Goal: Information Seeking & Learning: Check status

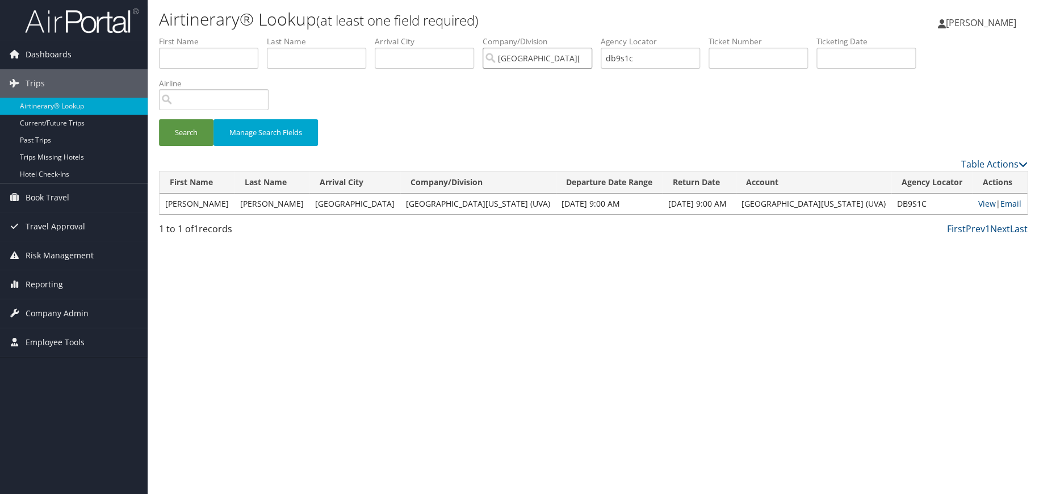
click at [592, 59] on input "[GEOGRAPHIC_DATA][US_STATE] (UVA)" at bounding box center [538, 58] width 110 height 21
click at [591, 58] on input "search" at bounding box center [538, 58] width 110 height 21
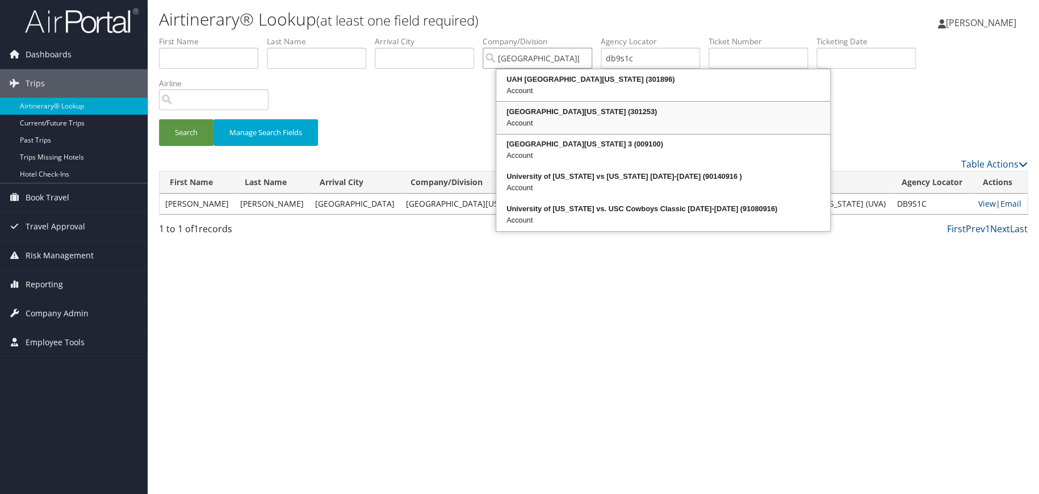
click at [579, 111] on div "University of Alabama (301253)" at bounding box center [663, 111] width 330 height 11
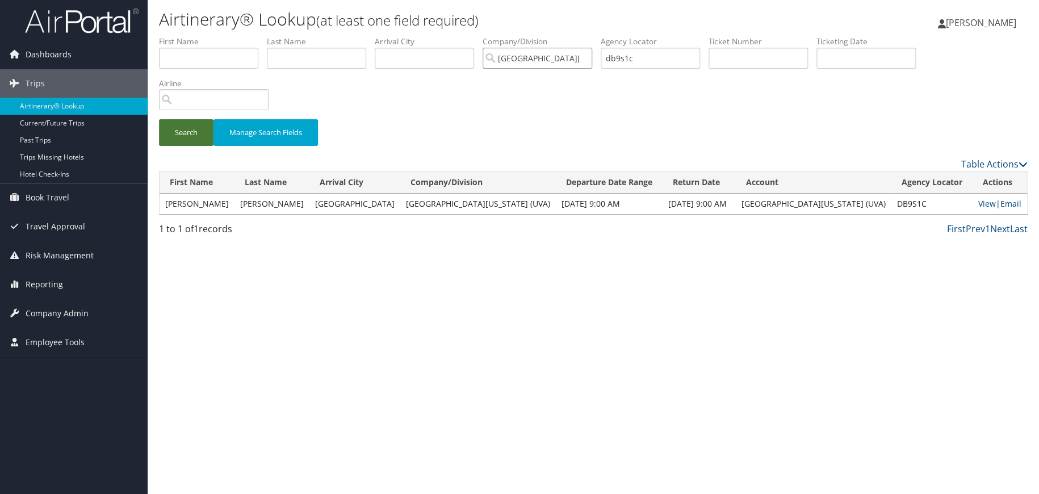
type input "University of Alabama"
click at [193, 137] on button "Search" at bounding box center [186, 132] width 54 height 27
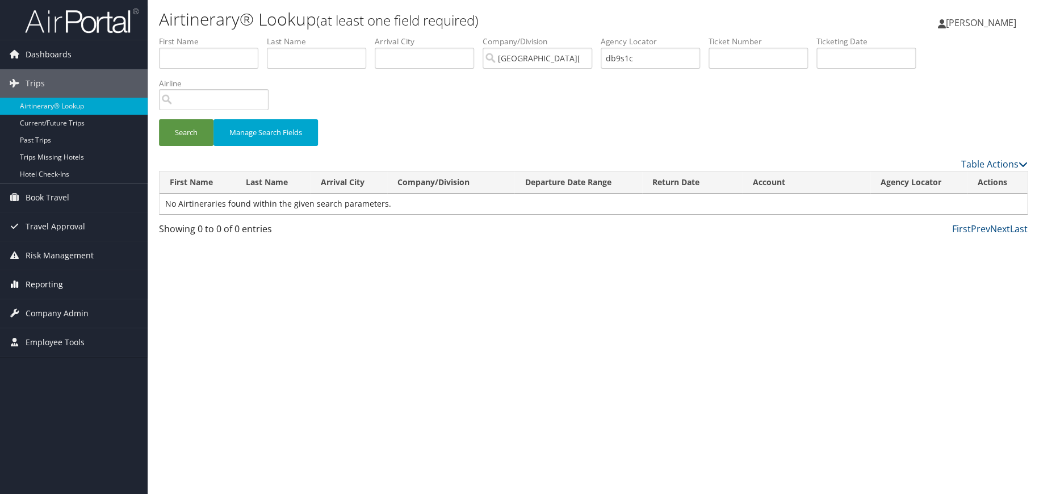
click at [57, 286] on span "Reporting" at bounding box center [44, 284] width 37 height 28
click at [42, 383] on span "Company Admin" at bounding box center [57, 381] width 63 height 28
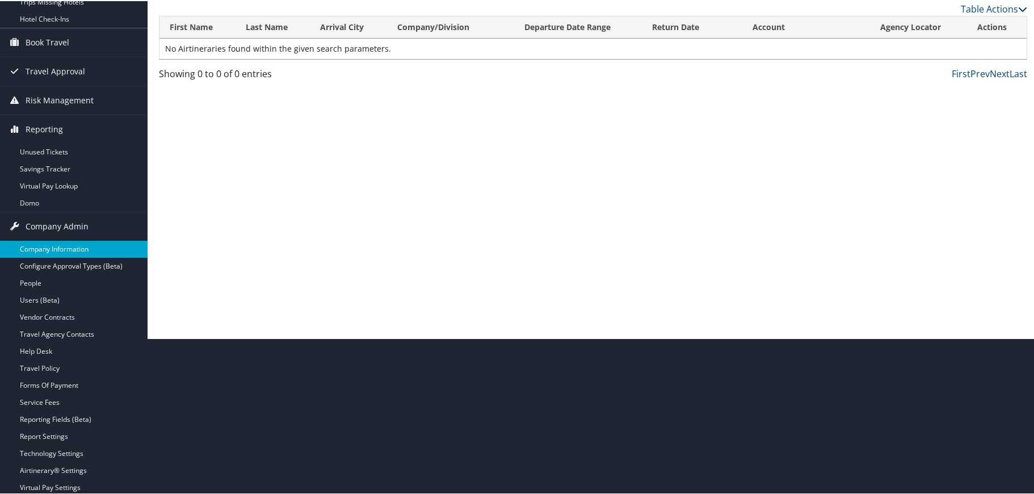
scroll to position [170, 0]
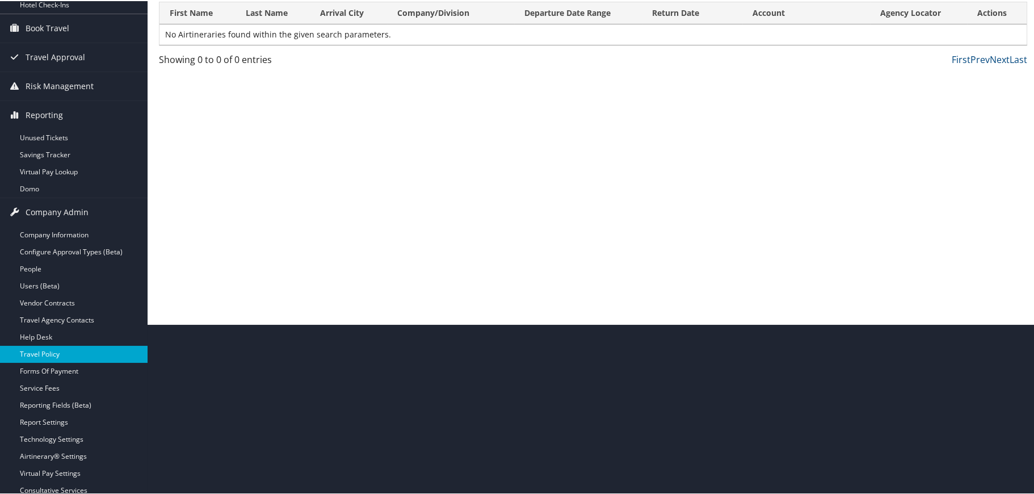
click at [45, 349] on link "Travel Policy" at bounding box center [74, 353] width 148 height 17
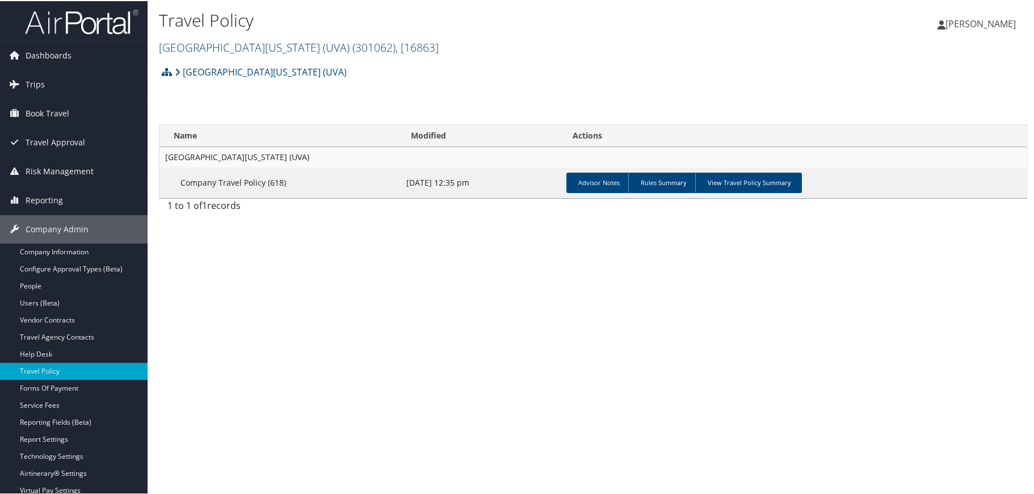
click at [229, 40] on link "University of Virginia (UVA) ( 301062 ) , [ 16863 ]" at bounding box center [299, 46] width 280 height 15
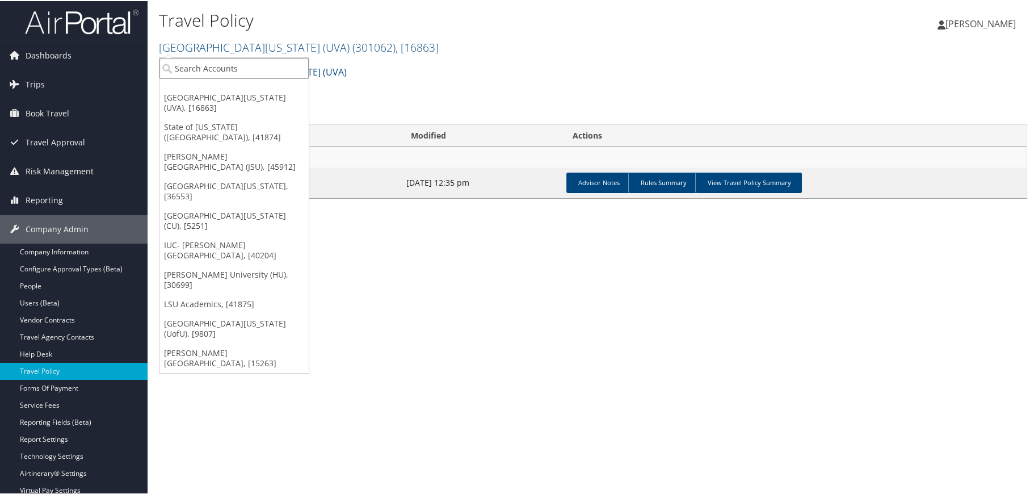
click at [219, 66] on input "search" at bounding box center [234, 67] width 149 height 21
click at [217, 175] on link "University of Alabama, [36553]" at bounding box center [234, 190] width 149 height 30
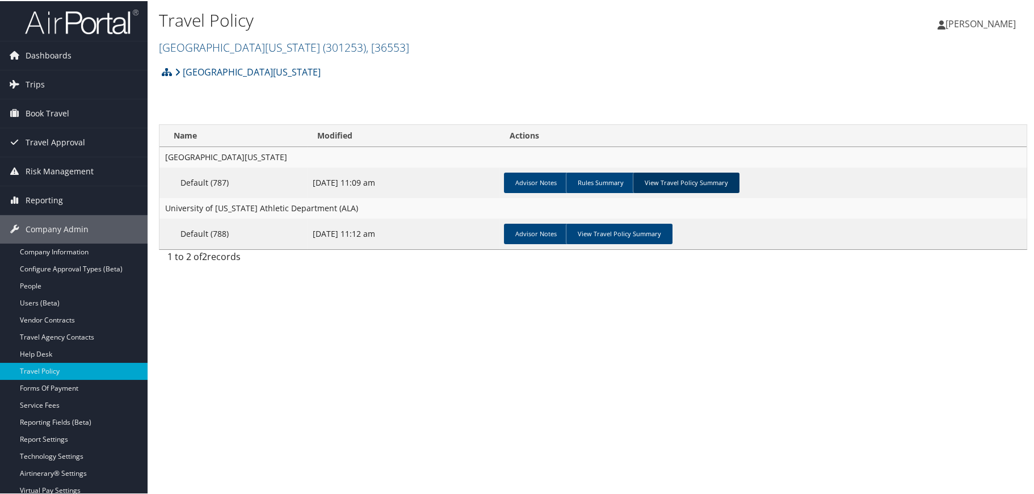
click at [677, 182] on link "View Travel Policy Summary" at bounding box center [686, 181] width 107 height 20
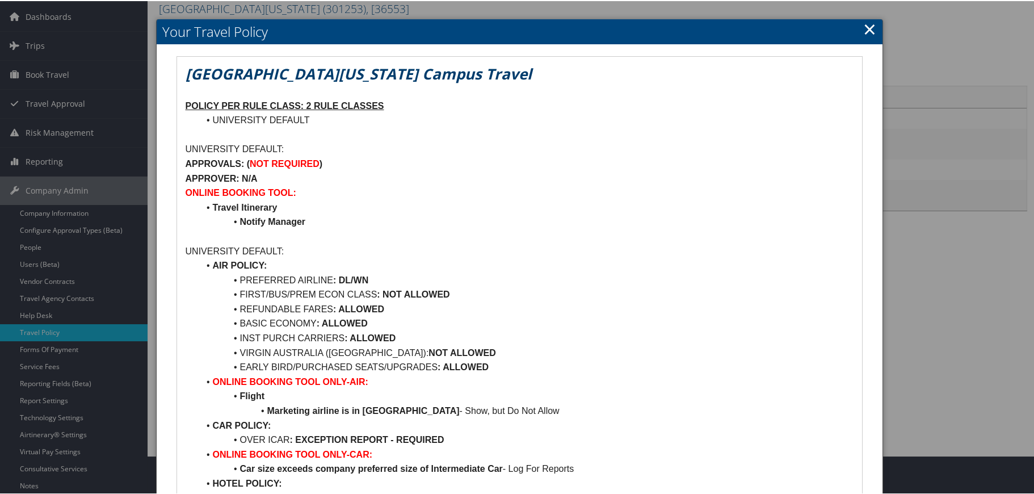
scroll to position [114, 0]
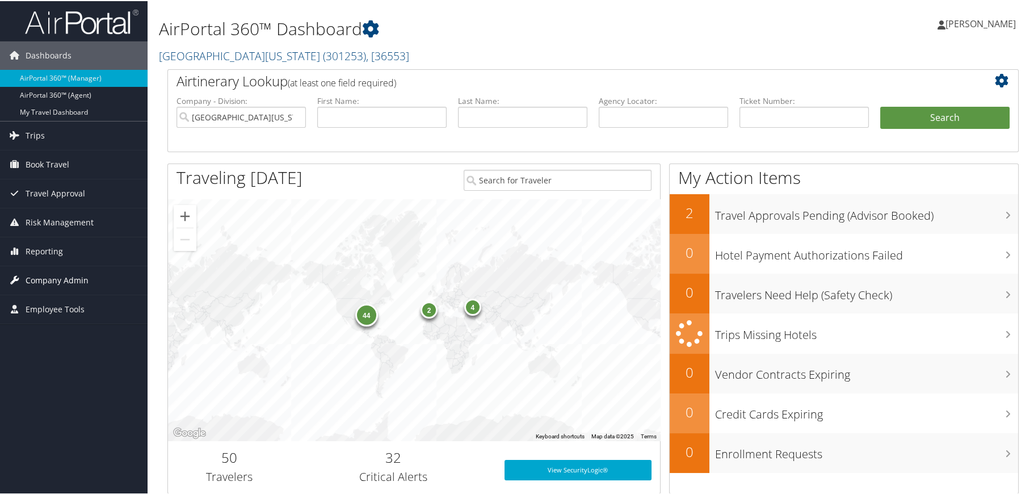
click at [57, 278] on span "Company Admin" at bounding box center [57, 279] width 63 height 28
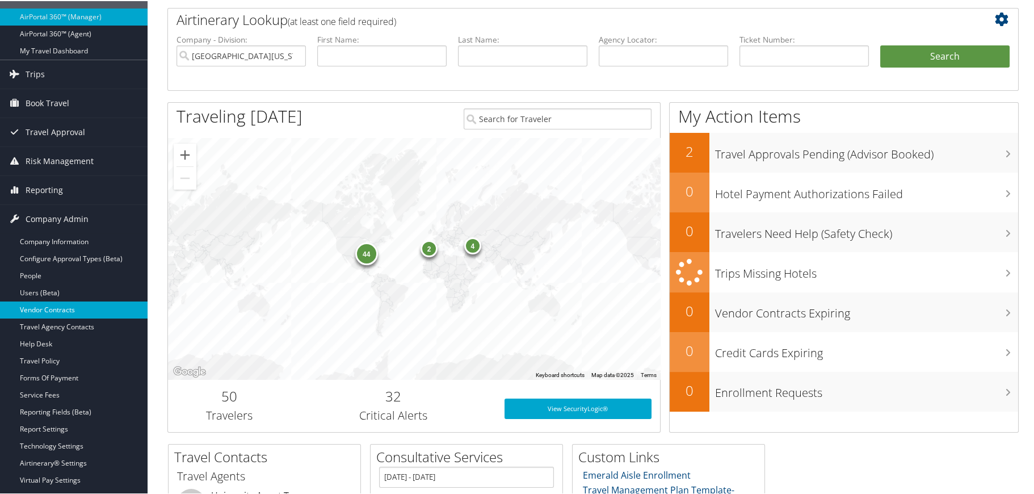
scroll to position [57, 0]
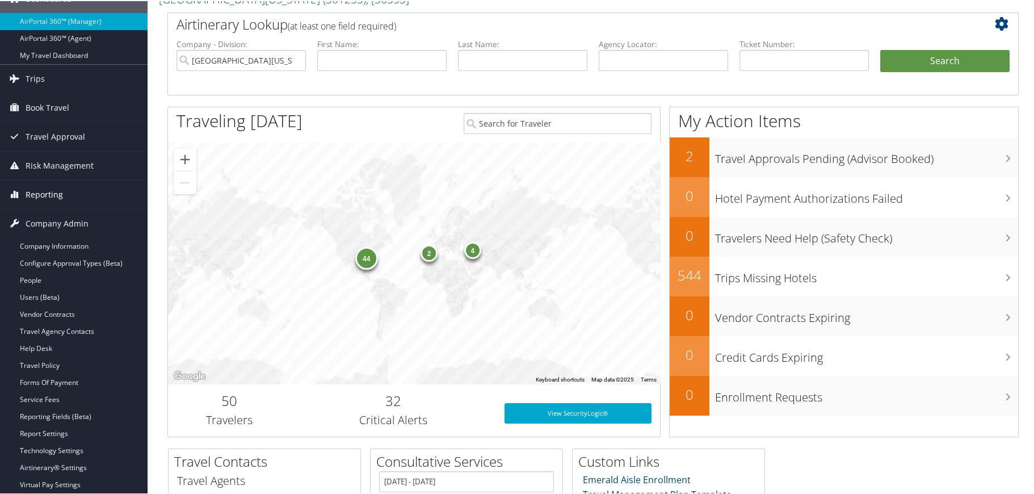
click at [43, 191] on span "Reporting" at bounding box center [44, 193] width 37 height 28
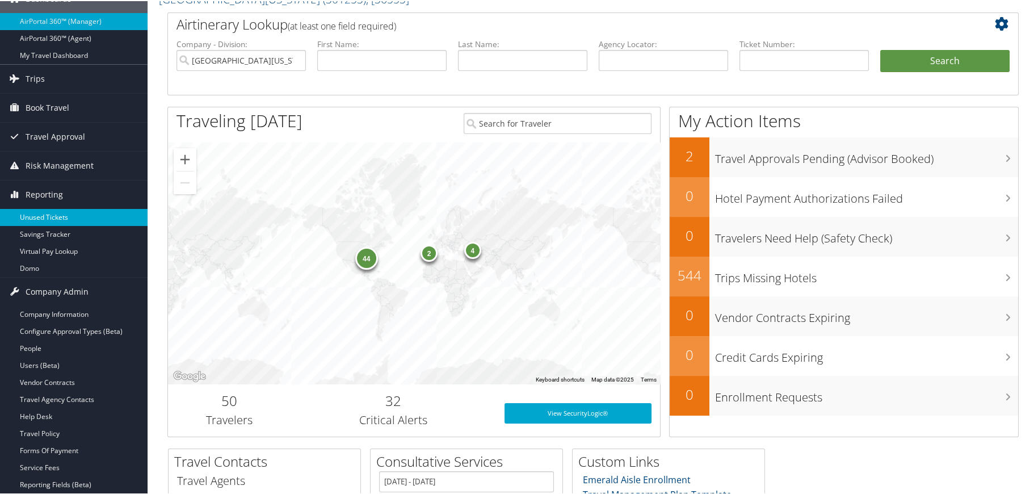
click at [44, 215] on link "Unused Tickets" at bounding box center [74, 216] width 148 height 17
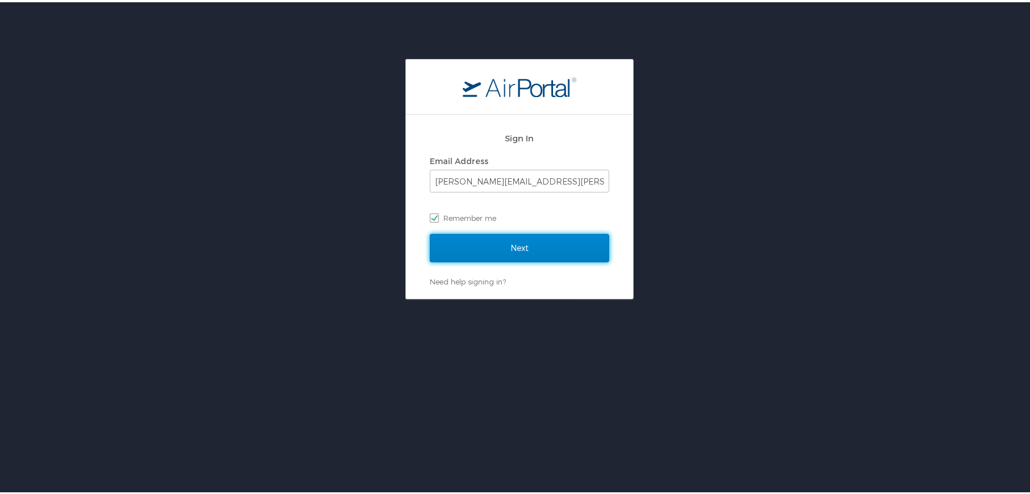
click at [514, 245] on input "Next" at bounding box center [519, 246] width 179 height 28
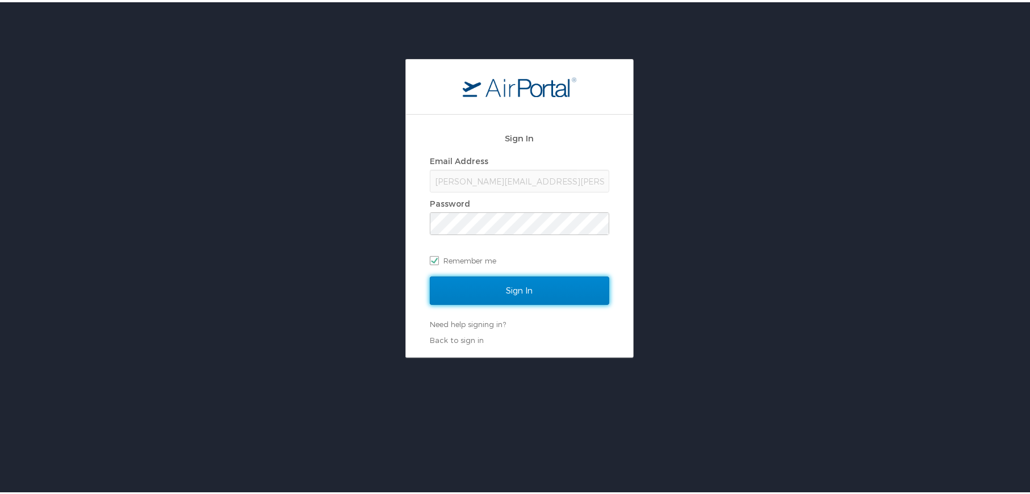
click at [515, 293] on input "Sign In" at bounding box center [519, 288] width 179 height 28
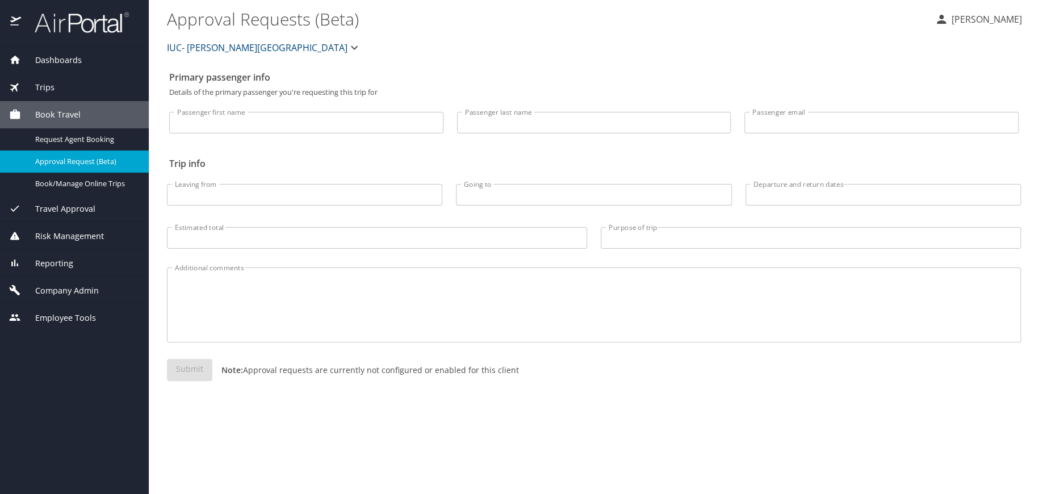
click at [351, 48] on icon "button" at bounding box center [354, 48] width 7 height 4
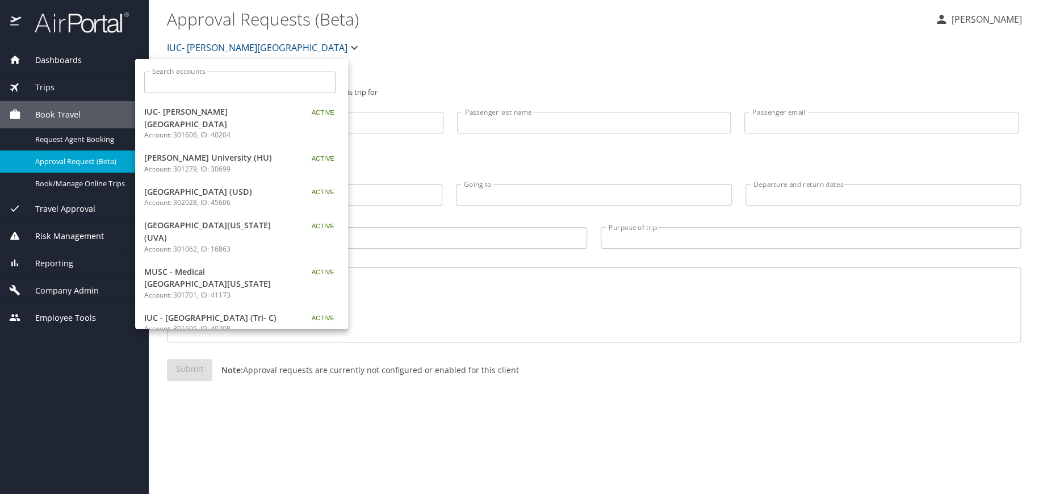
click at [235, 78] on input "Search accounts" at bounding box center [244, 83] width 184 height 22
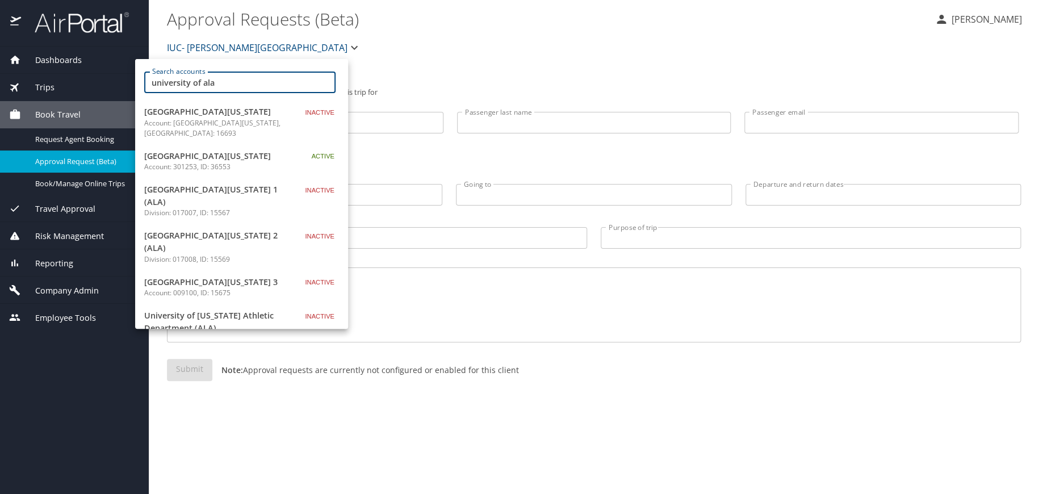
type input "university of ala"
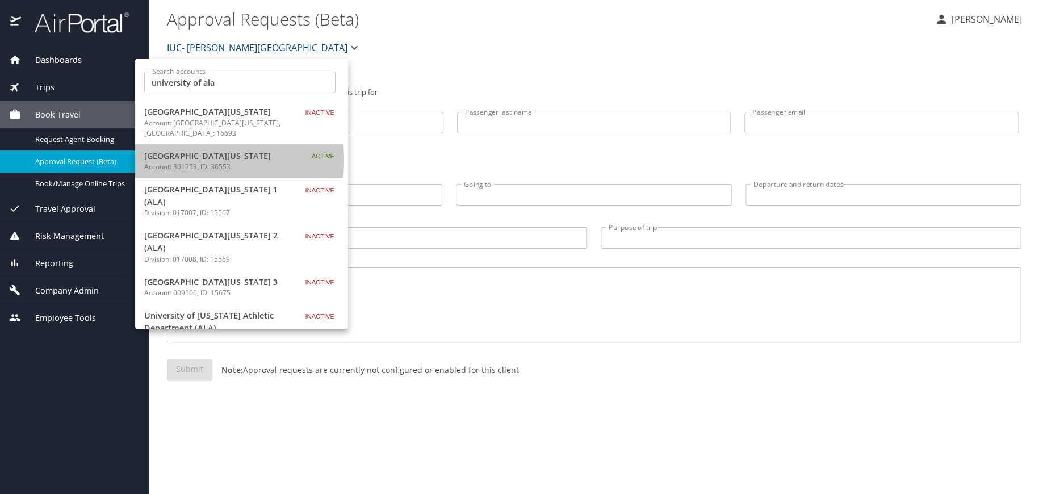
click at [212, 150] on span "University of Alabama" at bounding box center [215, 156] width 142 height 12
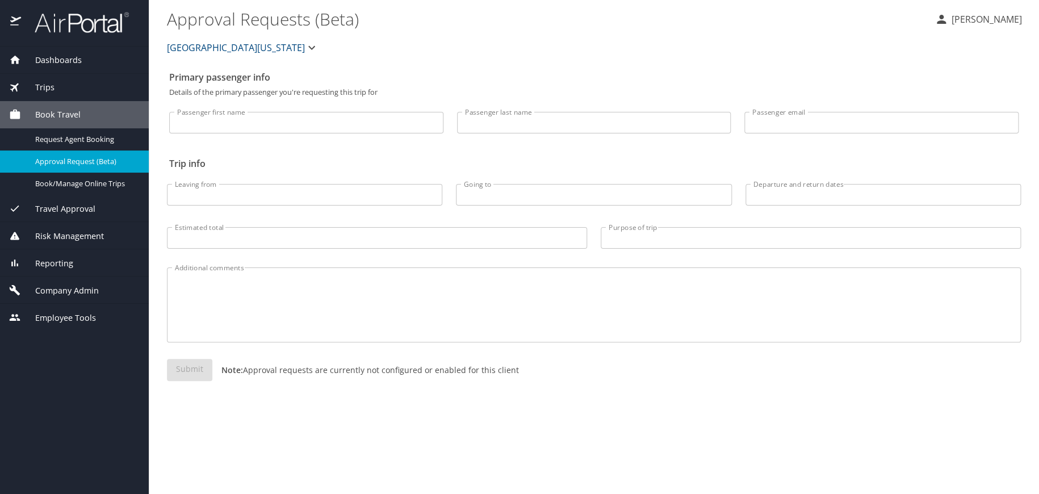
click at [62, 265] on span "Reporting" at bounding box center [47, 263] width 52 height 12
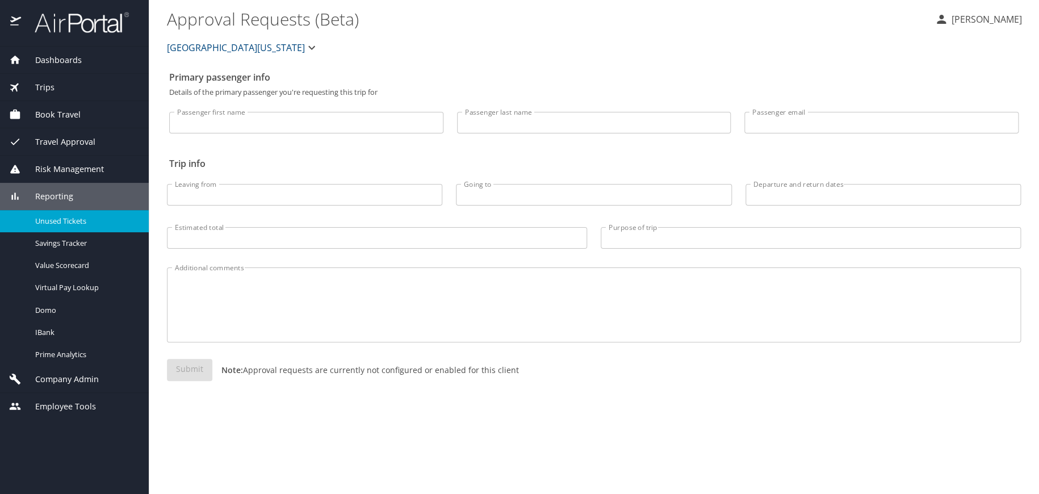
click at [70, 220] on span "Unused Tickets" at bounding box center [85, 221] width 100 height 11
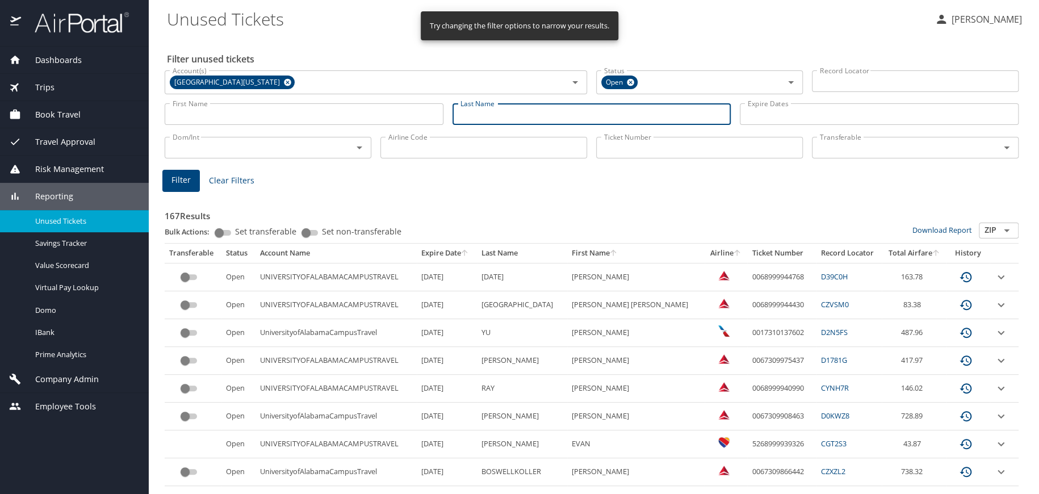
click at [553, 116] on input "Last Name" at bounding box center [591, 114] width 279 height 22
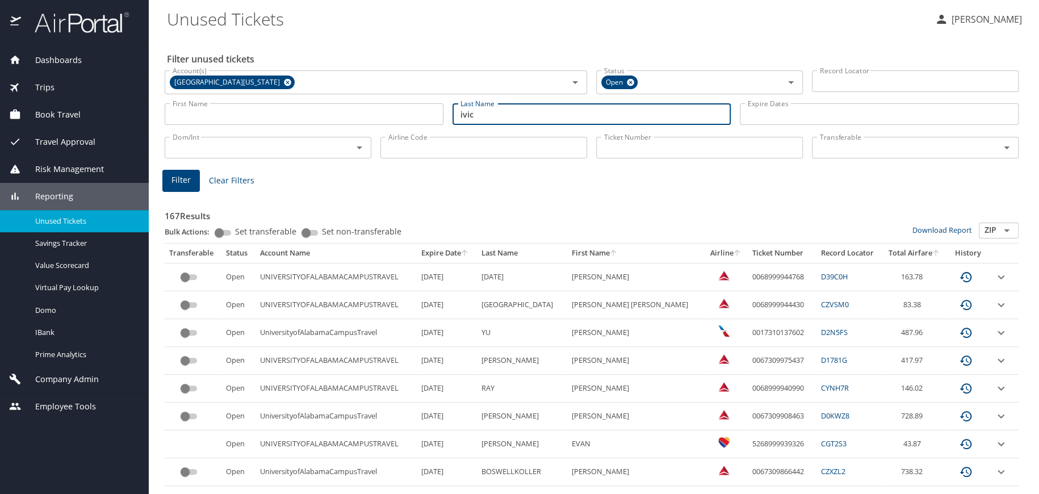
type input "ivic"
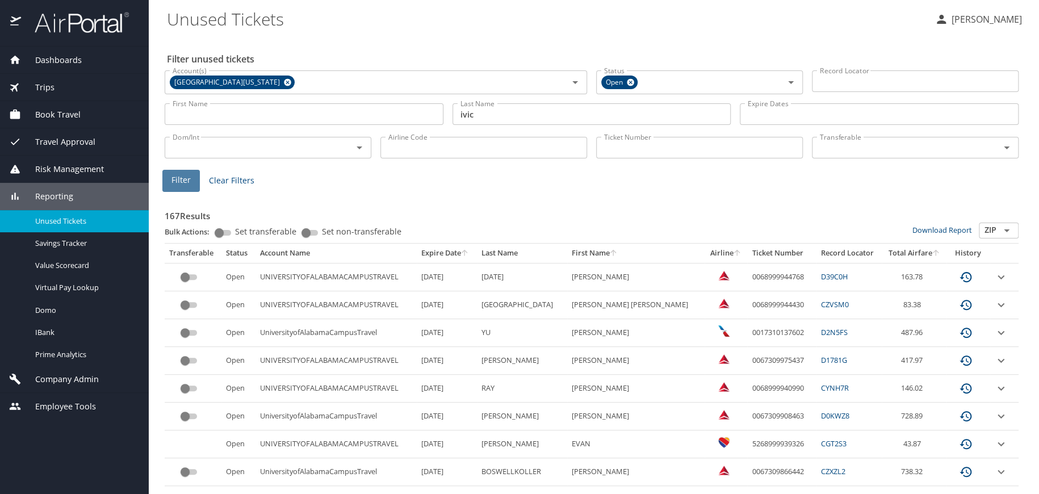
click at [187, 179] on span "Filter" at bounding box center [180, 180] width 19 height 14
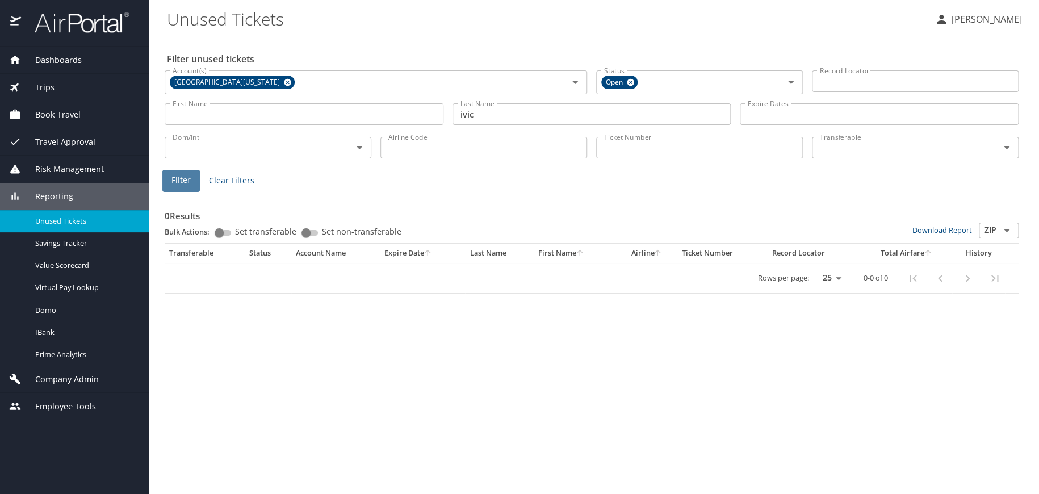
click at [184, 179] on span "Filter" at bounding box center [180, 180] width 19 height 14
click at [616, 152] on input "Ticket Number" at bounding box center [699, 148] width 207 height 22
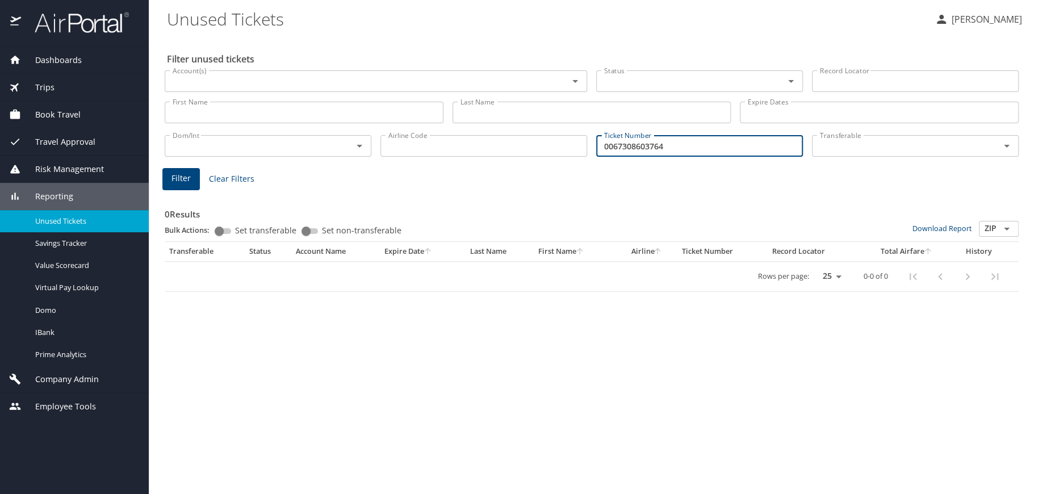
type input "0067308603764"
click at [157, 170] on main "Unused Tickets Kelley Kokes Filter unused tickets Account(s) Account(s) Status …" at bounding box center [594, 247] width 890 height 494
click at [177, 177] on span "Filter" at bounding box center [180, 178] width 19 height 14
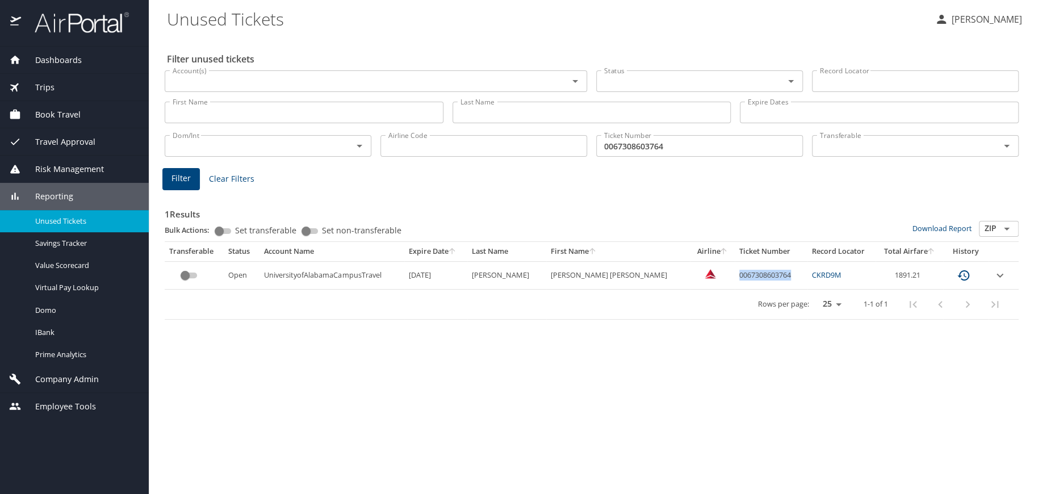
drag, startPoint x: 710, startPoint y: 276, endPoint x: 780, endPoint y: 263, distance: 71.5
click at [780, 263] on td "0067308603764" at bounding box center [771, 275] width 72 height 28
copy td "0067308603764"
click at [709, 322] on div "1 Results Bulk Actions: Set transferable Set non-transferable Download Report Z…" at bounding box center [591, 253] width 863 height 141
drag, startPoint x: 707, startPoint y: 275, endPoint x: 766, endPoint y: 277, distance: 59.6
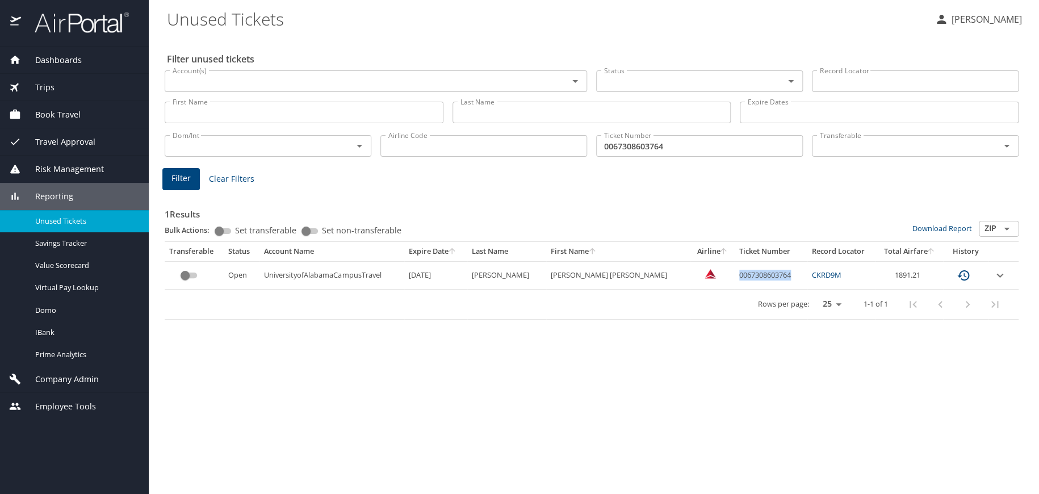
click at [766, 277] on td "0067308603764" at bounding box center [771, 275] width 72 height 28
copy td "0067308603764"
click at [929, 397] on div "Filter unused tickets Account(s) Account(s) Status Status Record Locator Record…" at bounding box center [594, 265] width 854 height 458
click at [919, 408] on div "Filter unused tickets Account(s) Account(s) Status Status Record Locator Record…" at bounding box center [594, 265] width 854 height 458
drag, startPoint x: 705, startPoint y: 274, endPoint x: 764, endPoint y: 271, distance: 59.1
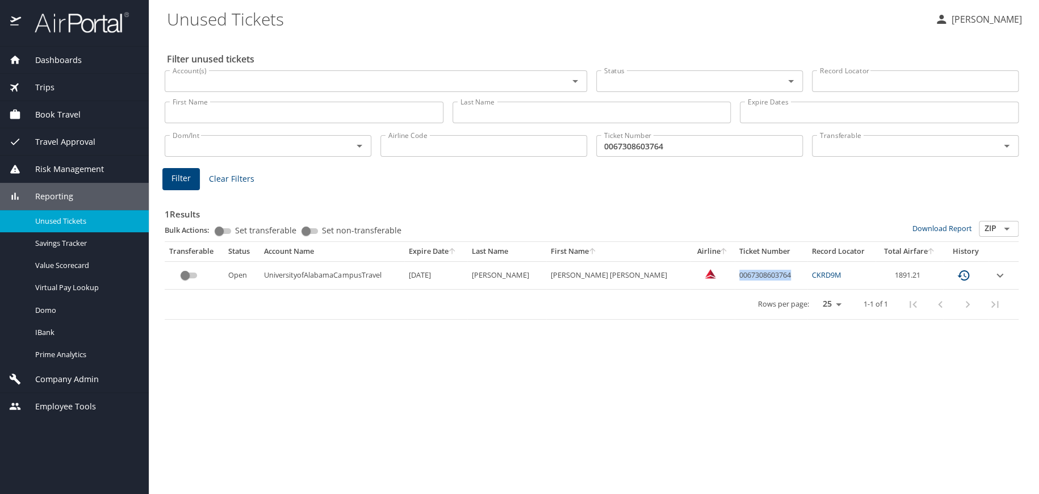
click at [764, 271] on td "0067308603764" at bounding box center [771, 275] width 72 height 28
copy td "0067308603764"
click at [41, 480] on div "Dashboards AirPortal 360™ Manager AirPortal 360™ Agent My Travel Dashboard Trip…" at bounding box center [74, 270] width 149 height 447
drag, startPoint x: 672, startPoint y: 145, endPoint x: 574, endPoint y: 146, distance: 97.7
click at [574, 146] on div "Dom/Int Dom/Int Airline Code Airline Code Ticket Number 0067308603764 Ticket Nu…" at bounding box center [591, 144] width 863 height 37
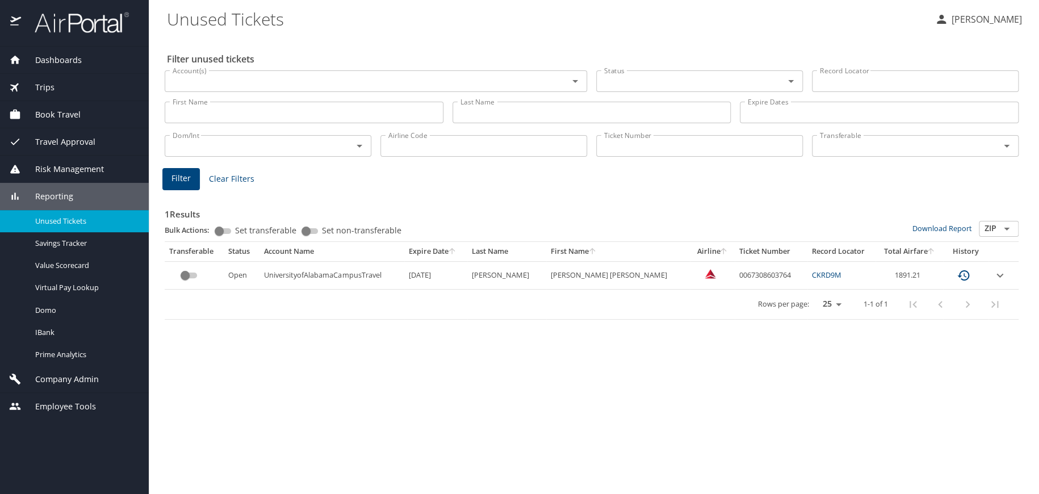
click at [575, 114] on input "Last Name" at bounding box center [591, 113] width 279 height 22
paste input "0017309246811"
type input "0017309246811"
click at [179, 176] on span "Filter" at bounding box center [180, 178] width 19 height 14
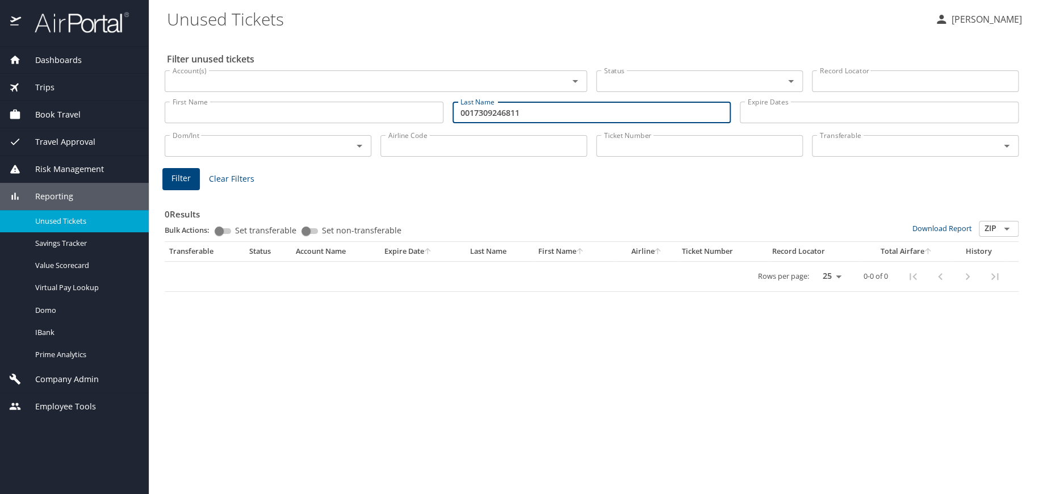
drag, startPoint x: 529, startPoint y: 112, endPoint x: 556, endPoint y: 121, distance: 28.0
click at [394, 113] on div "First Name First Name Last Name 0017309246811 Last Name Expire Dates Expire Dat…" at bounding box center [591, 113] width 863 height 40
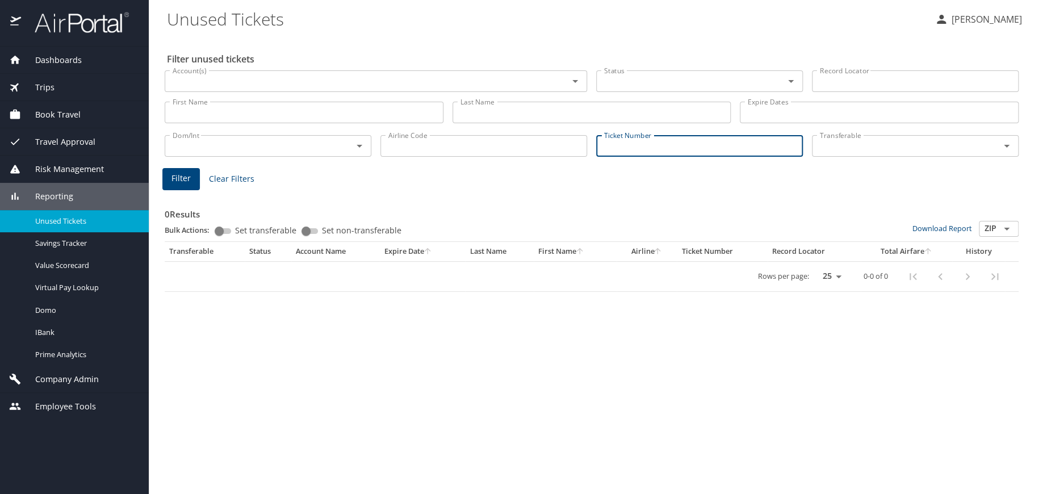
click at [616, 146] on input "Ticket Number" at bounding box center [699, 146] width 207 height 22
paste input "0017309246811"
type input "0017309246811"
click at [183, 177] on span "Filter" at bounding box center [180, 178] width 19 height 14
drag, startPoint x: 672, startPoint y: 146, endPoint x: 556, endPoint y: 152, distance: 115.4
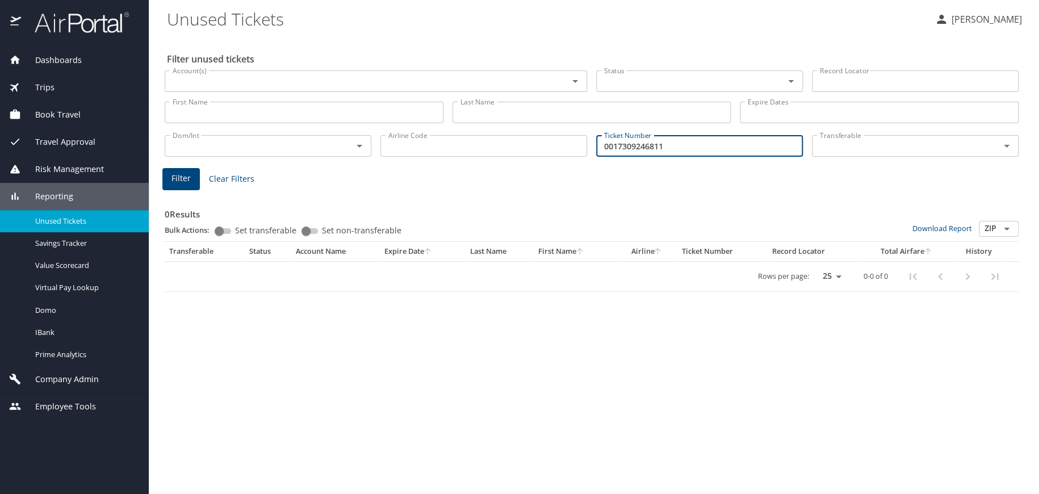
click at [556, 152] on div "Dom/Int Dom/Int Airline Code Airline Code Ticket Number 0017309246811 Ticket Nu…" at bounding box center [591, 144] width 863 height 37
click at [575, 82] on icon "Open" at bounding box center [575, 81] width 14 height 14
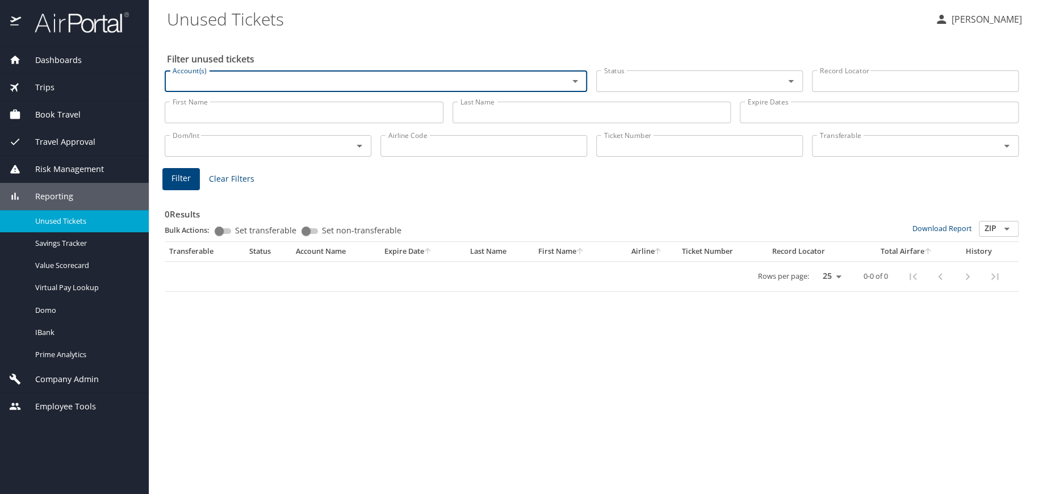
click at [498, 84] on input "Account(s)" at bounding box center [359, 81] width 382 height 15
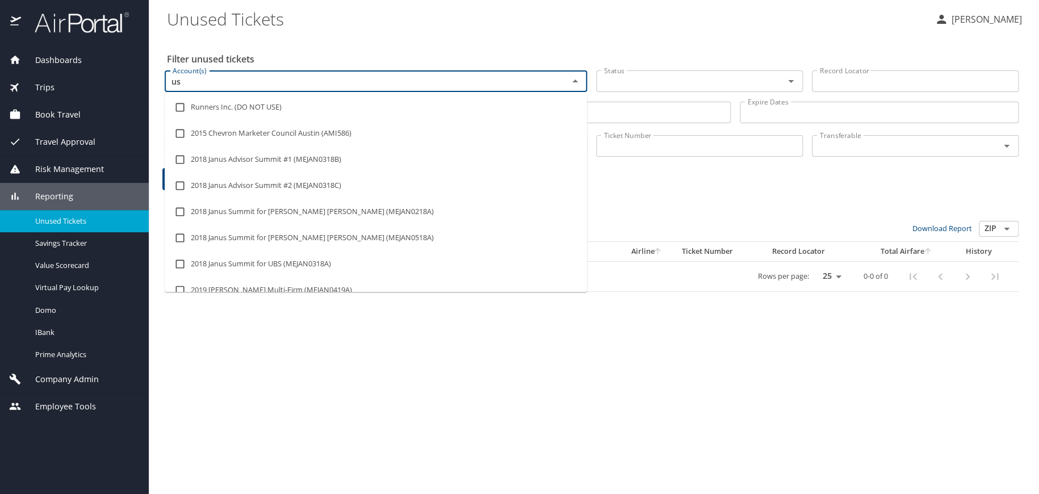
type input "u"
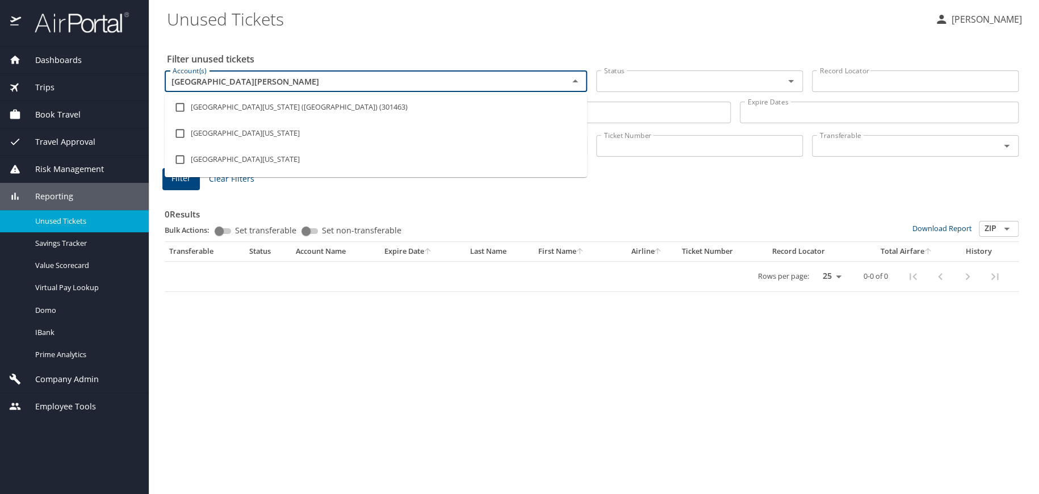
type input "university of southern"
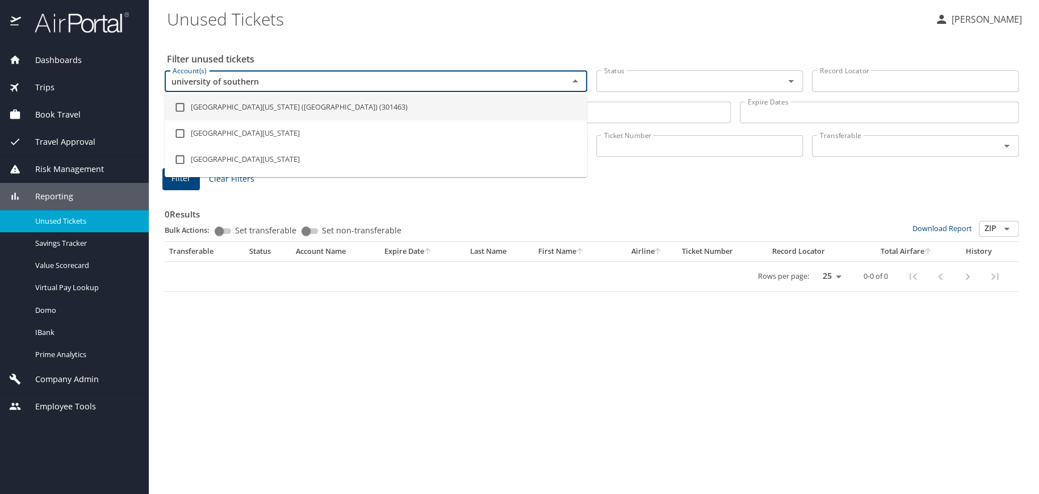
click at [242, 105] on li "University of Southern California (USC) (301463)" at bounding box center [376, 107] width 422 height 26
checkbox input "true"
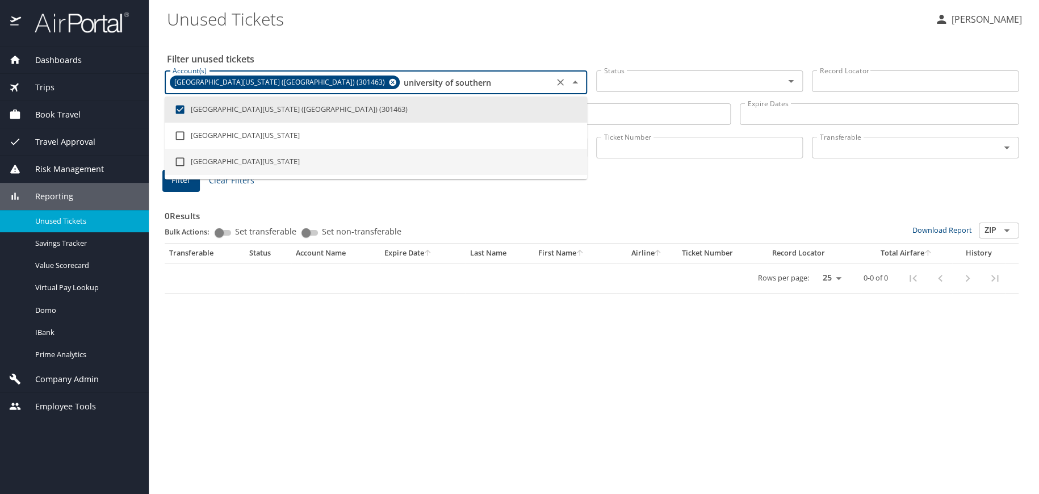
type input "university of southern"
click at [184, 186] on span "Filter" at bounding box center [180, 180] width 19 height 14
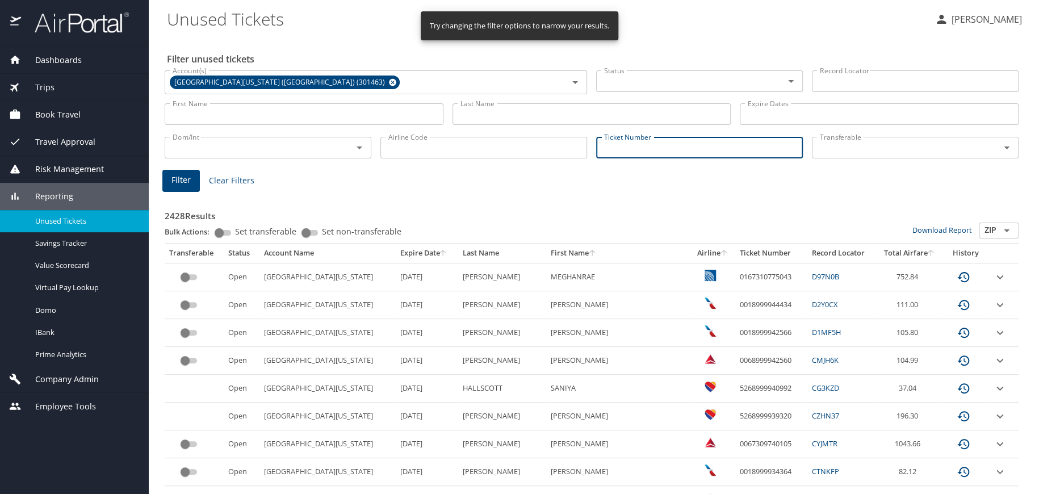
paste input "0017309246811"
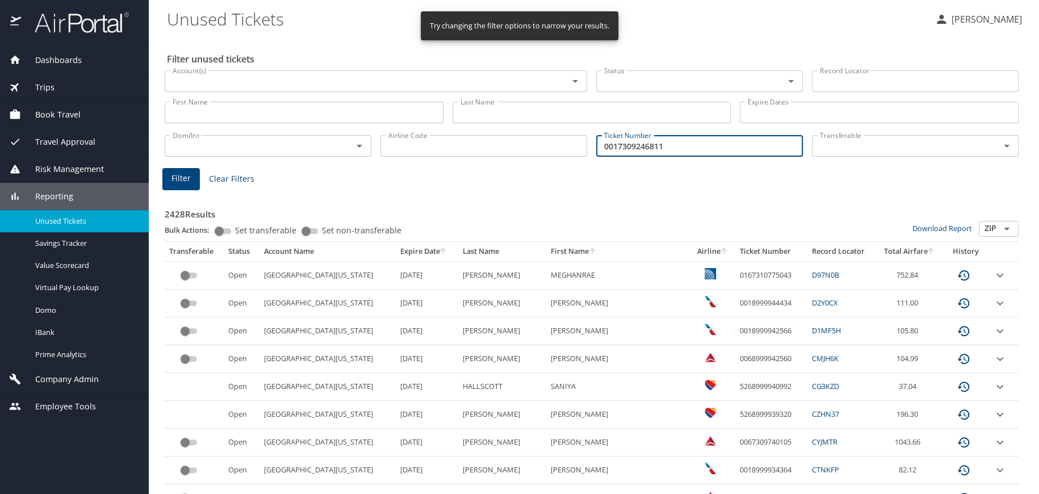
type input "0017309246811"
click at [175, 178] on span "Filter" at bounding box center [180, 178] width 19 height 14
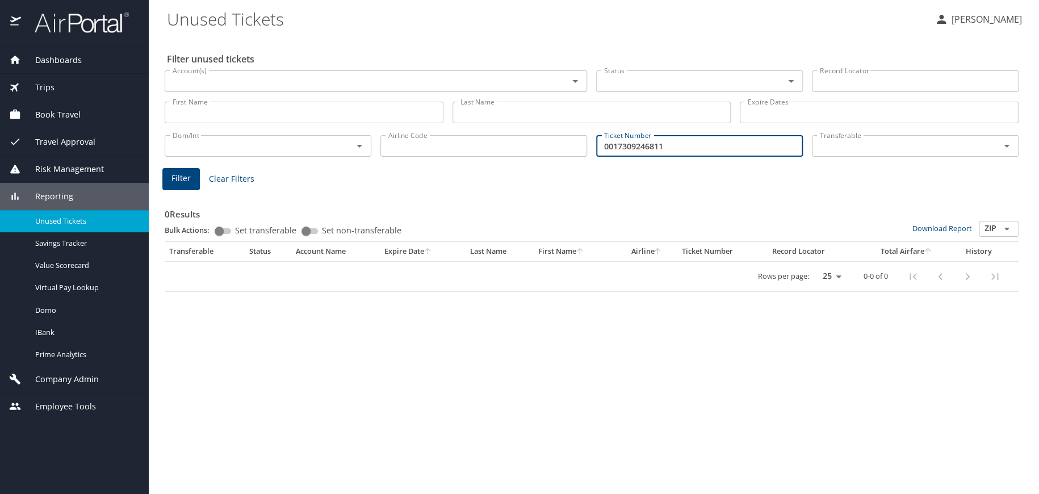
drag, startPoint x: 674, startPoint y: 150, endPoint x: 522, endPoint y: 147, distance: 151.6
click at [522, 147] on div "Dom/Int Dom/Int Airline Code Airline Code Ticket Number 0017309246811 Ticket Nu…" at bounding box center [591, 144] width 863 height 37
paste input "0017308345240"
type input "0017308345240"
click at [172, 172] on span "Filter" at bounding box center [180, 178] width 19 height 14
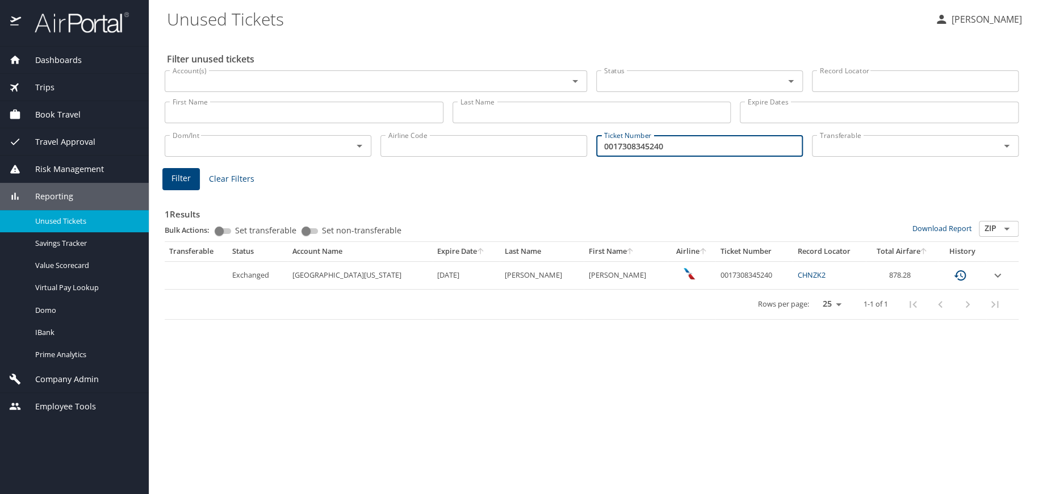
drag, startPoint x: 673, startPoint y: 148, endPoint x: 574, endPoint y: 148, distance: 98.2
click at [574, 148] on div "Dom/Int Dom/Int Airline Code Airline Code Ticket Number 0017308345240 Ticket Nu…" at bounding box center [591, 144] width 863 height 37
click at [661, 149] on input "Ticket Number" at bounding box center [699, 146] width 207 height 22
drag, startPoint x: 661, startPoint y: 149, endPoint x: 608, endPoint y: 141, distance: 53.3
paste input "0017309246811"
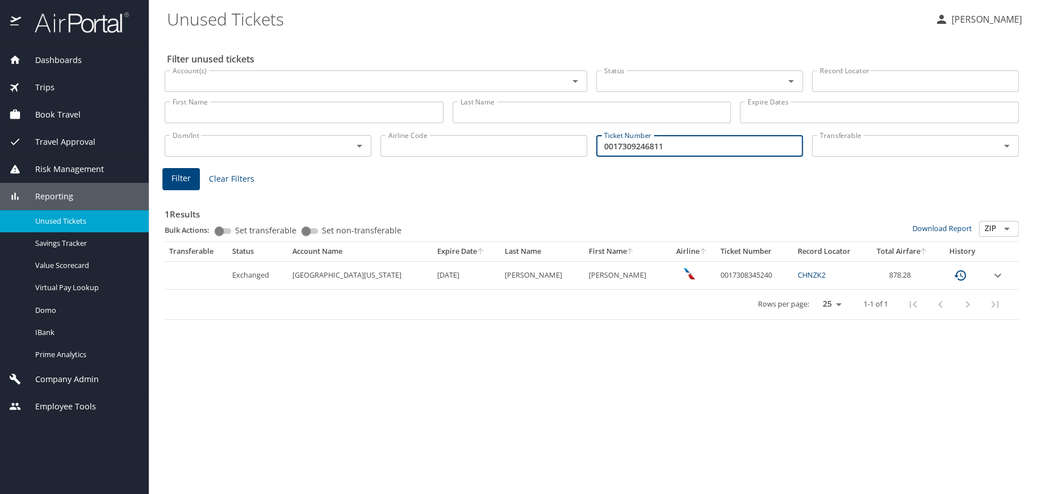
type input "0017309246811"
click at [174, 179] on span "Filter" at bounding box center [180, 178] width 19 height 14
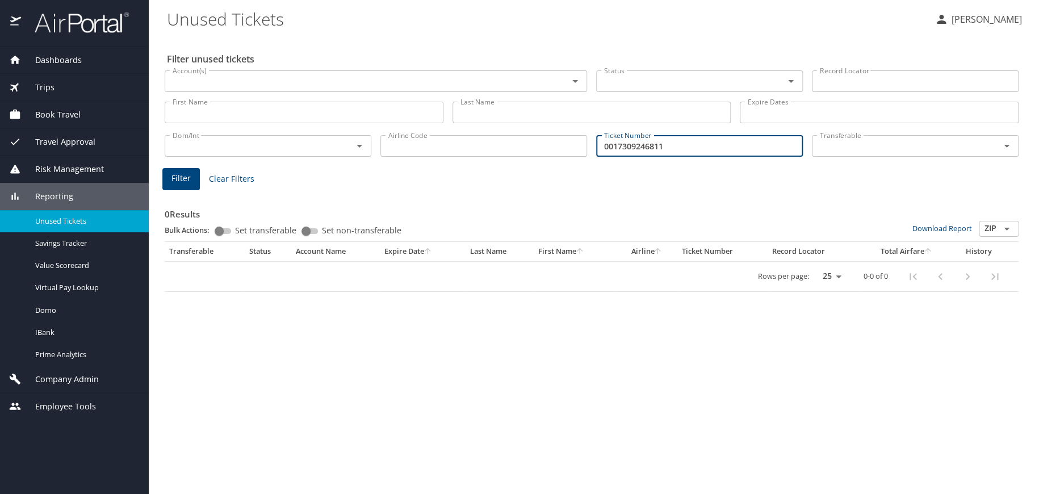
click at [677, 145] on input "0017309246811" at bounding box center [699, 146] width 207 height 22
click at [682, 144] on input "0017309246811" at bounding box center [699, 146] width 207 height 22
click at [51, 88] on span "Trips" at bounding box center [37, 87] width 33 height 12
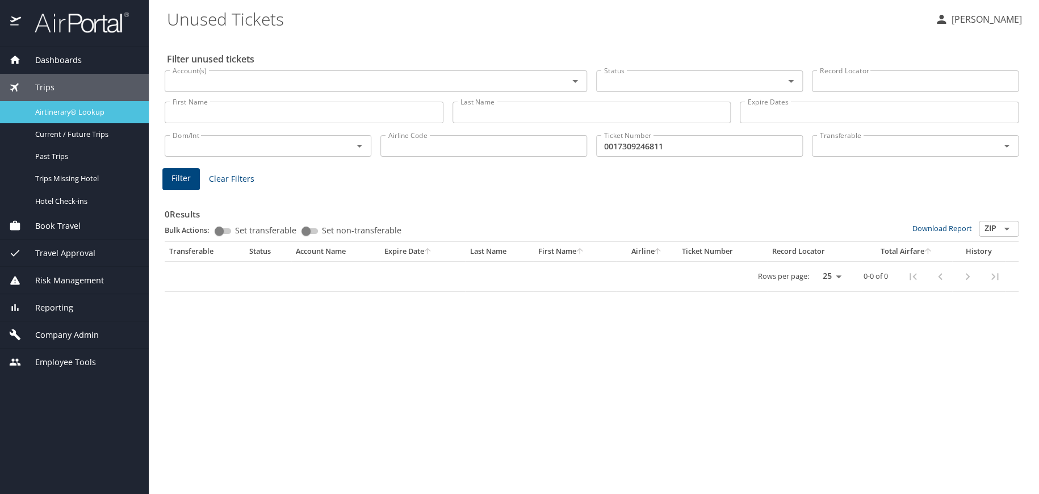
click at [68, 112] on span "Airtinerary® Lookup" at bounding box center [85, 112] width 100 height 11
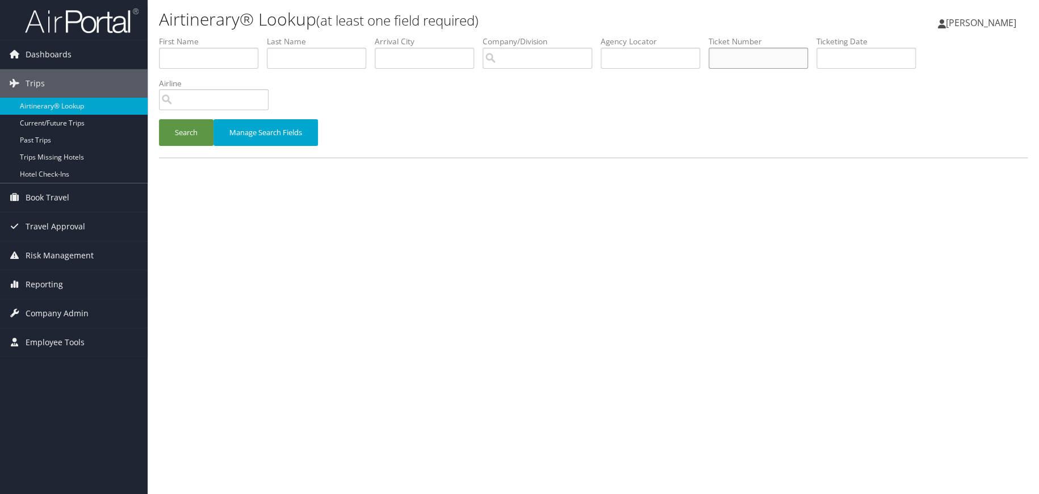
click at [774, 64] on input "text" at bounding box center [757, 58] width 99 height 21
type input "0018999930040"
click at [195, 130] on button "Search" at bounding box center [186, 132] width 54 height 27
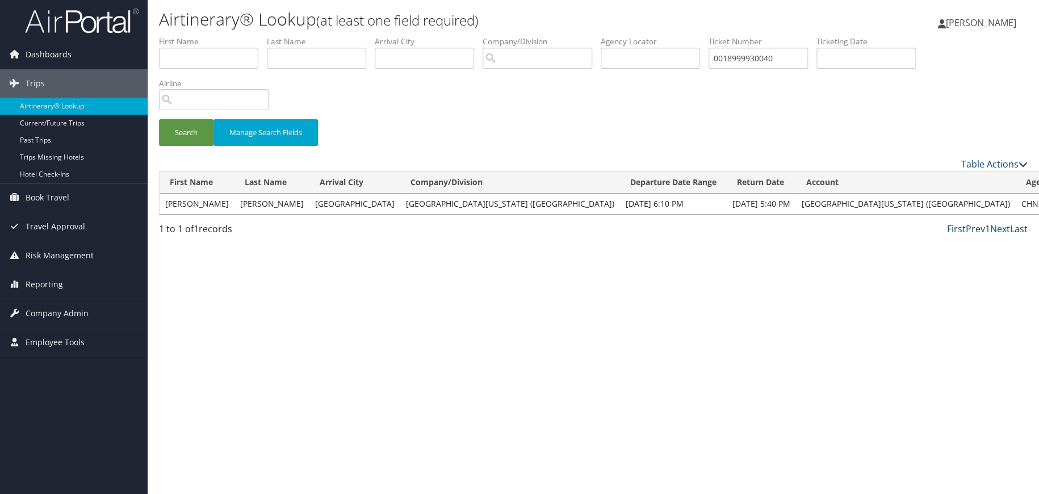
click at [54, 108] on link "Airtinerary® Lookup" at bounding box center [74, 106] width 148 height 17
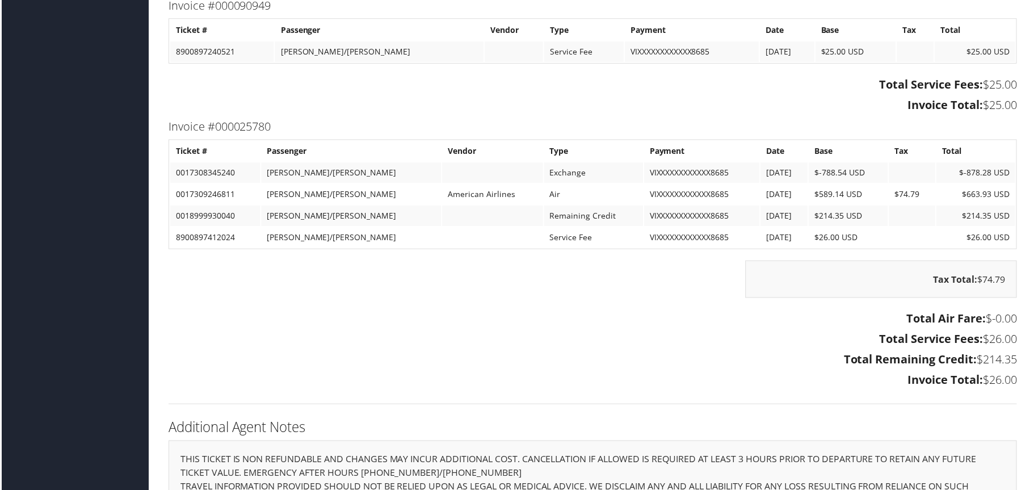
scroll to position [1290, 0]
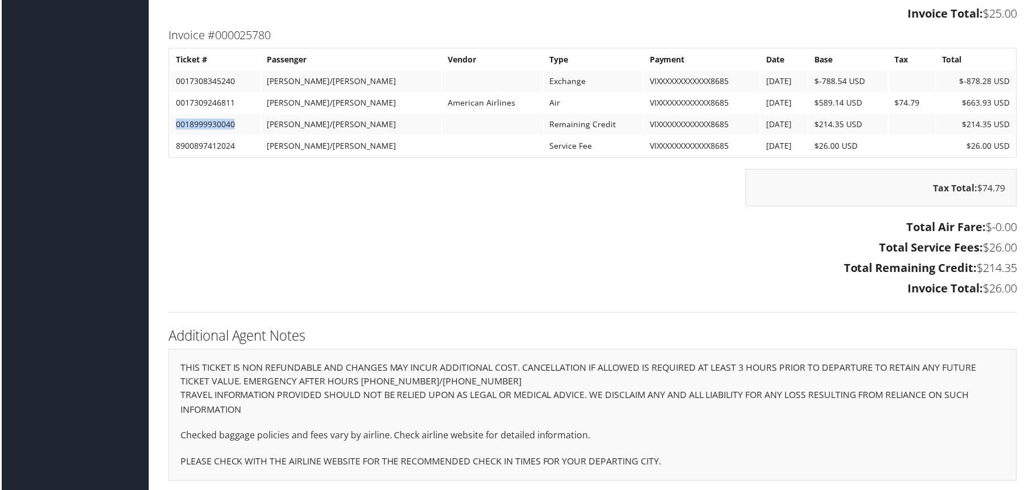
drag, startPoint x: 173, startPoint y: 119, endPoint x: 240, endPoint y: 120, distance: 66.4
click at [240, 120] on td "0018999930040" at bounding box center [214, 125] width 90 height 20
copy td "0018999930040"
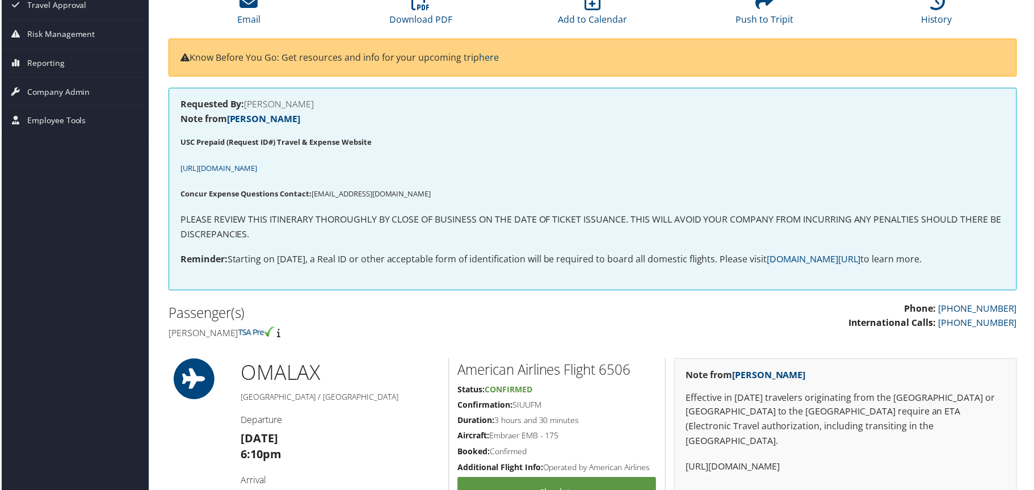
scroll to position [170, 0]
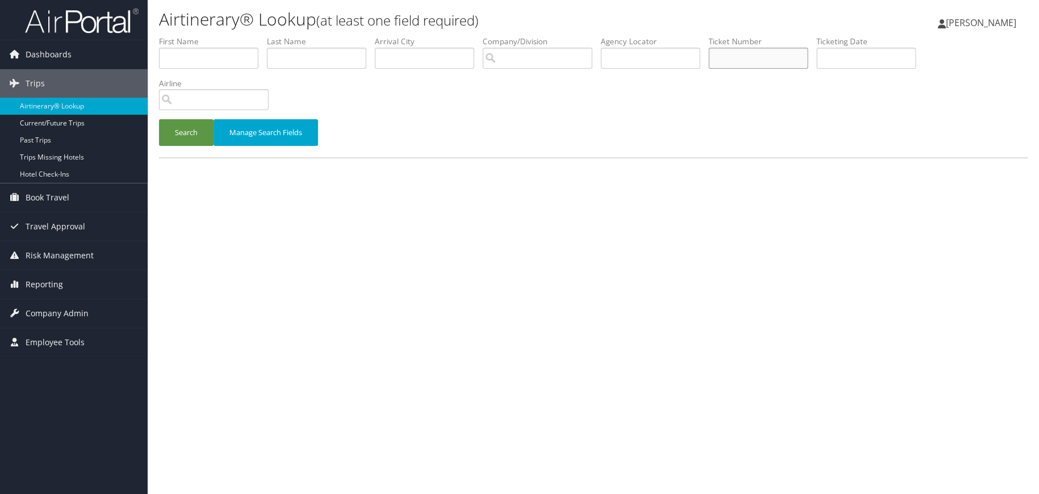
click at [742, 61] on input "text" at bounding box center [757, 58] width 99 height 21
paste input "0017309246811"
type input "0017309246811"
drag, startPoint x: 799, startPoint y: 57, endPoint x: 679, endPoint y: 74, distance: 121.1
click at [679, 36] on ul "First Name Last Name Departure City Arrival City Company/Division Airport/City …" at bounding box center [593, 36] width 869 height 0
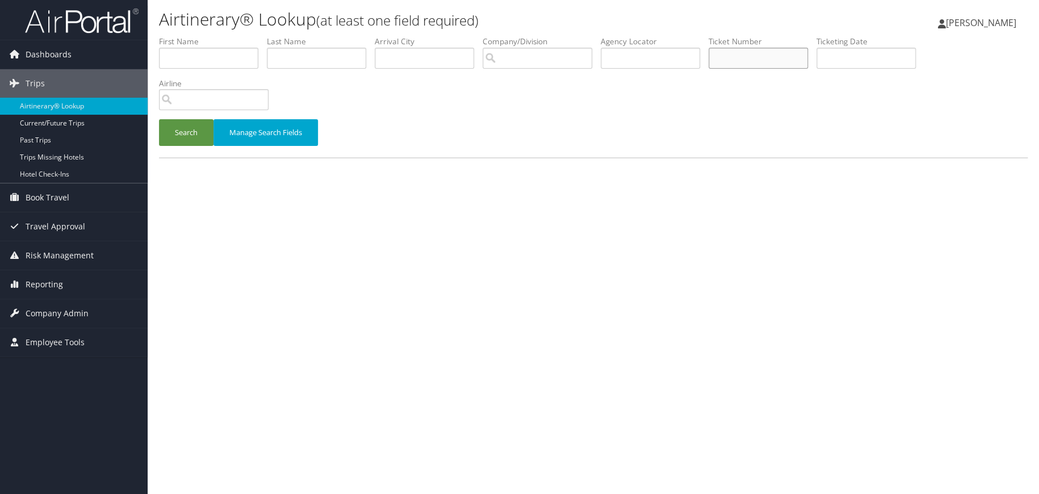
paste input "0018999930040"
type input "0018999930040"
click at [189, 131] on button "Search" at bounding box center [186, 132] width 54 height 27
